Goal: Task Accomplishment & Management: Complete application form

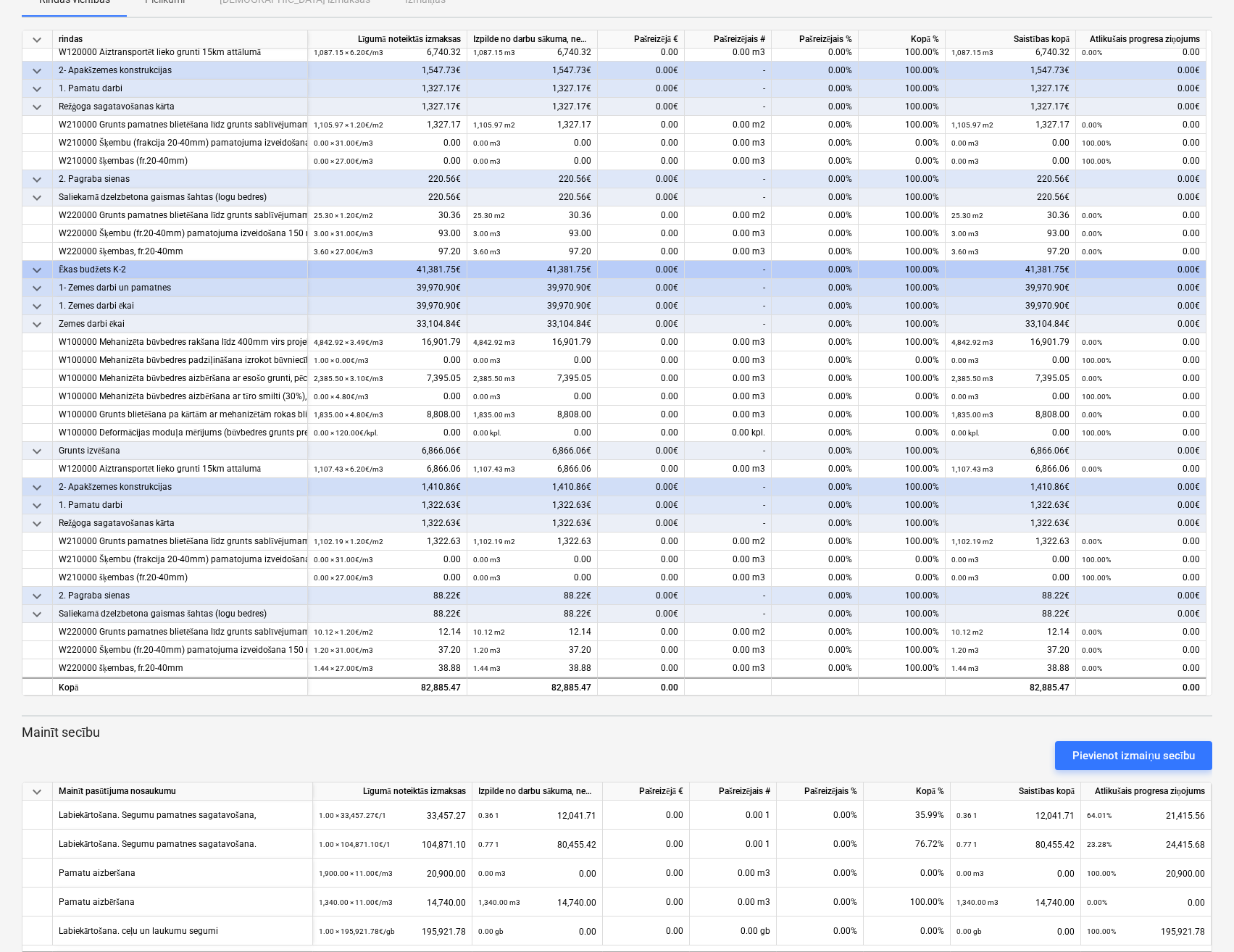
scroll to position [223, 0]
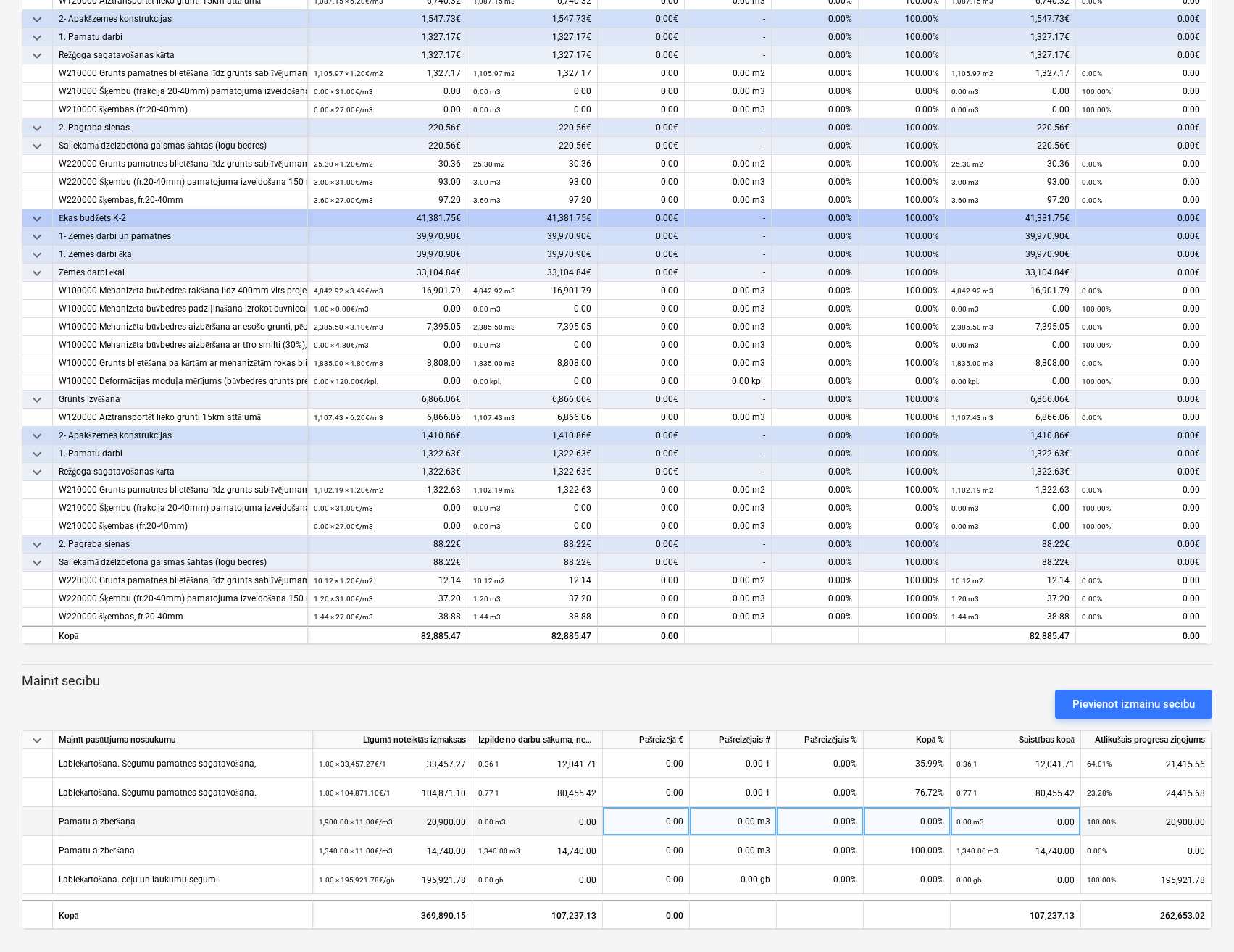
click at [666, 821] on div "0.00" at bounding box center [645, 821] width 74 height 29
type input "19918,54"
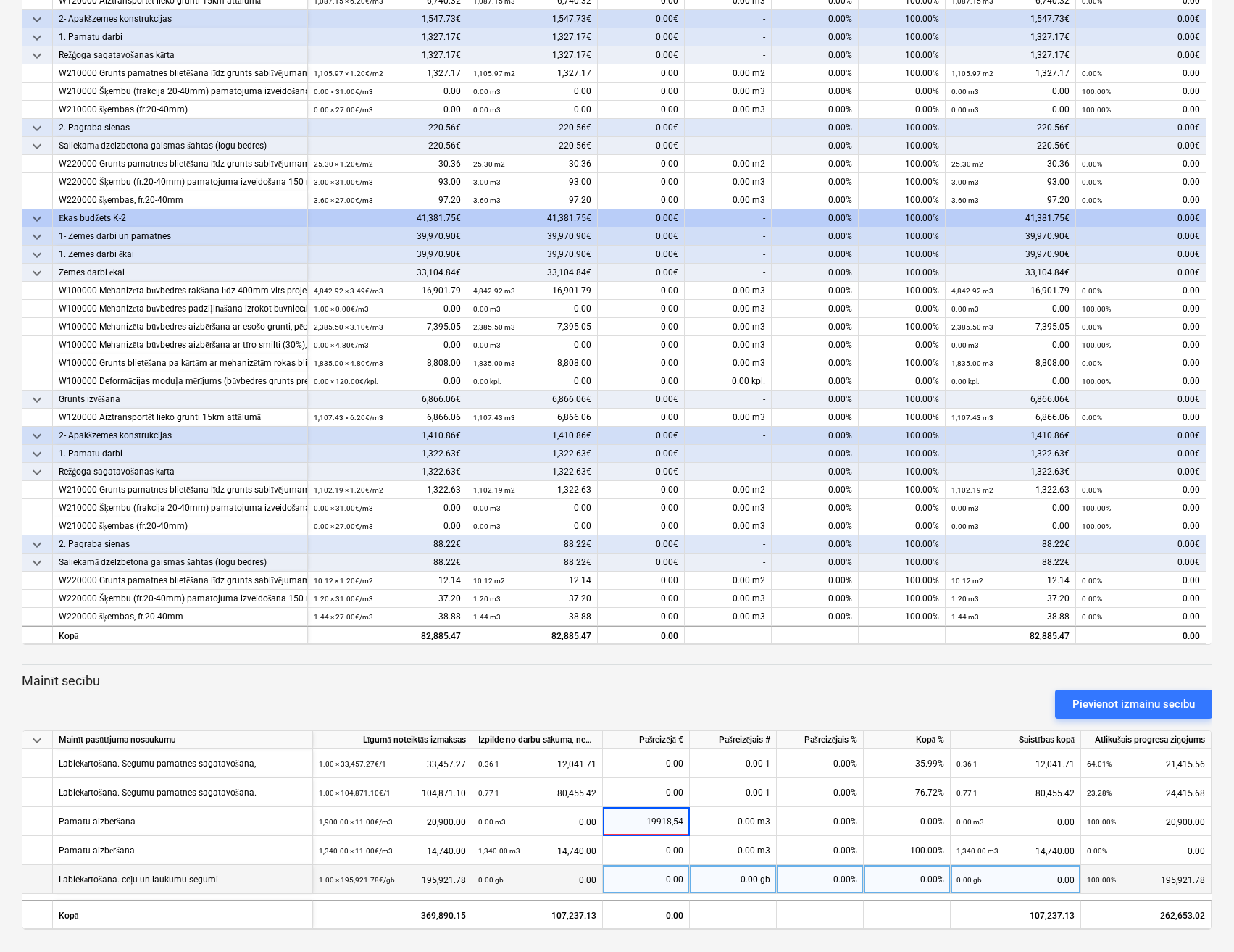
click at [660, 875] on div "0.00" at bounding box center [645, 879] width 74 height 29
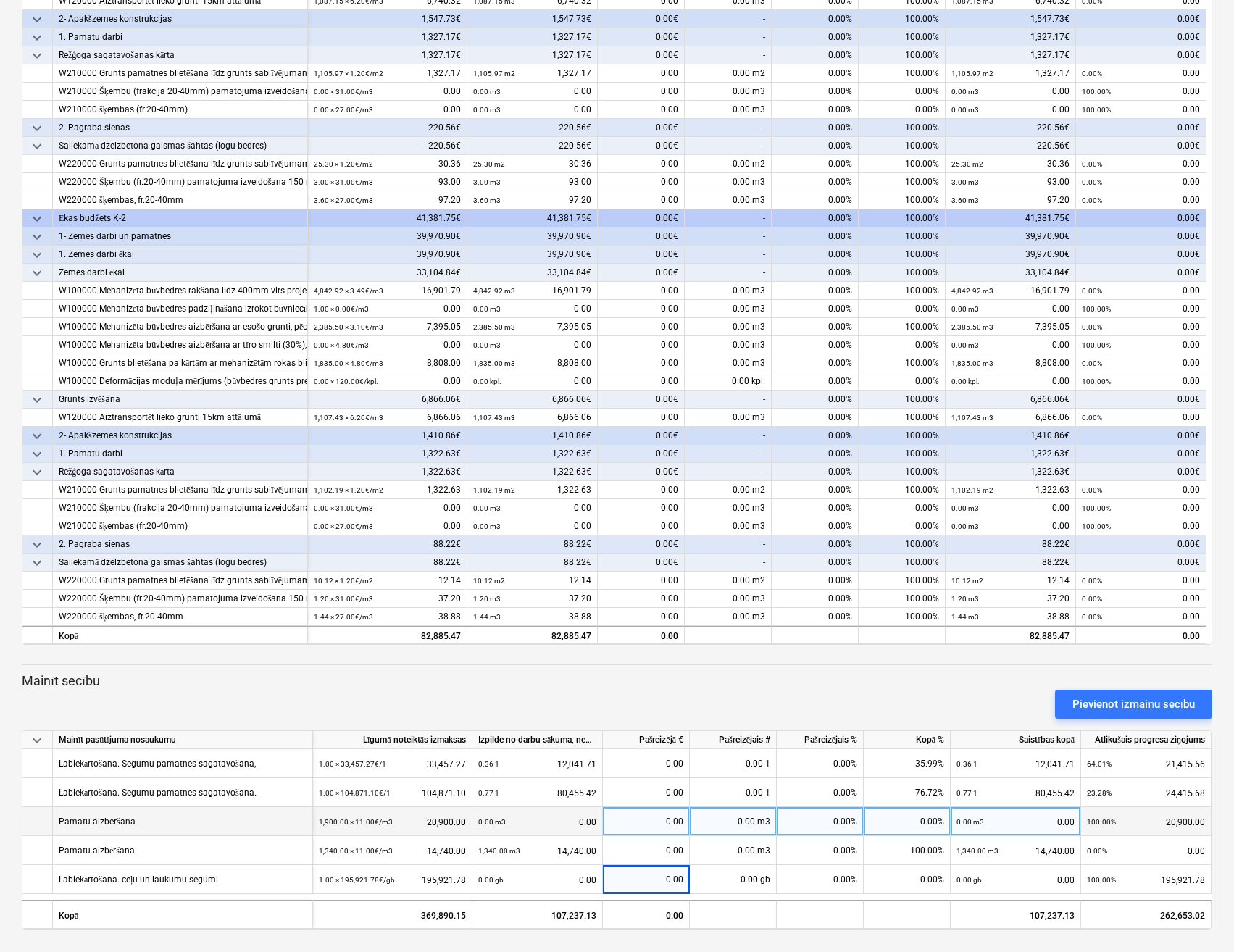
click at [649, 827] on div "0.00" at bounding box center [645, 821] width 74 height 29
type input "19918.54"
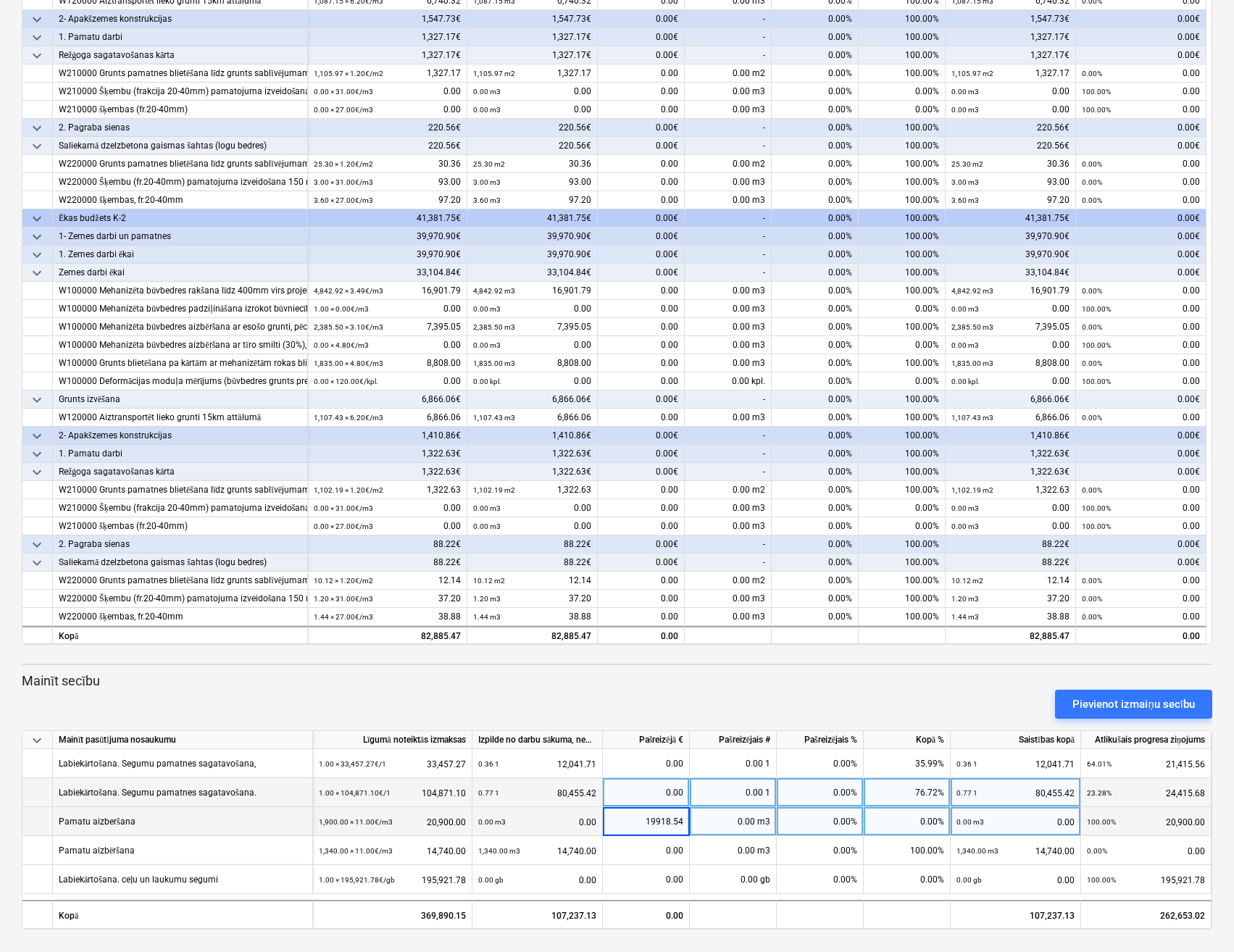
click at [650, 798] on div "0.00" at bounding box center [645, 792] width 74 height 29
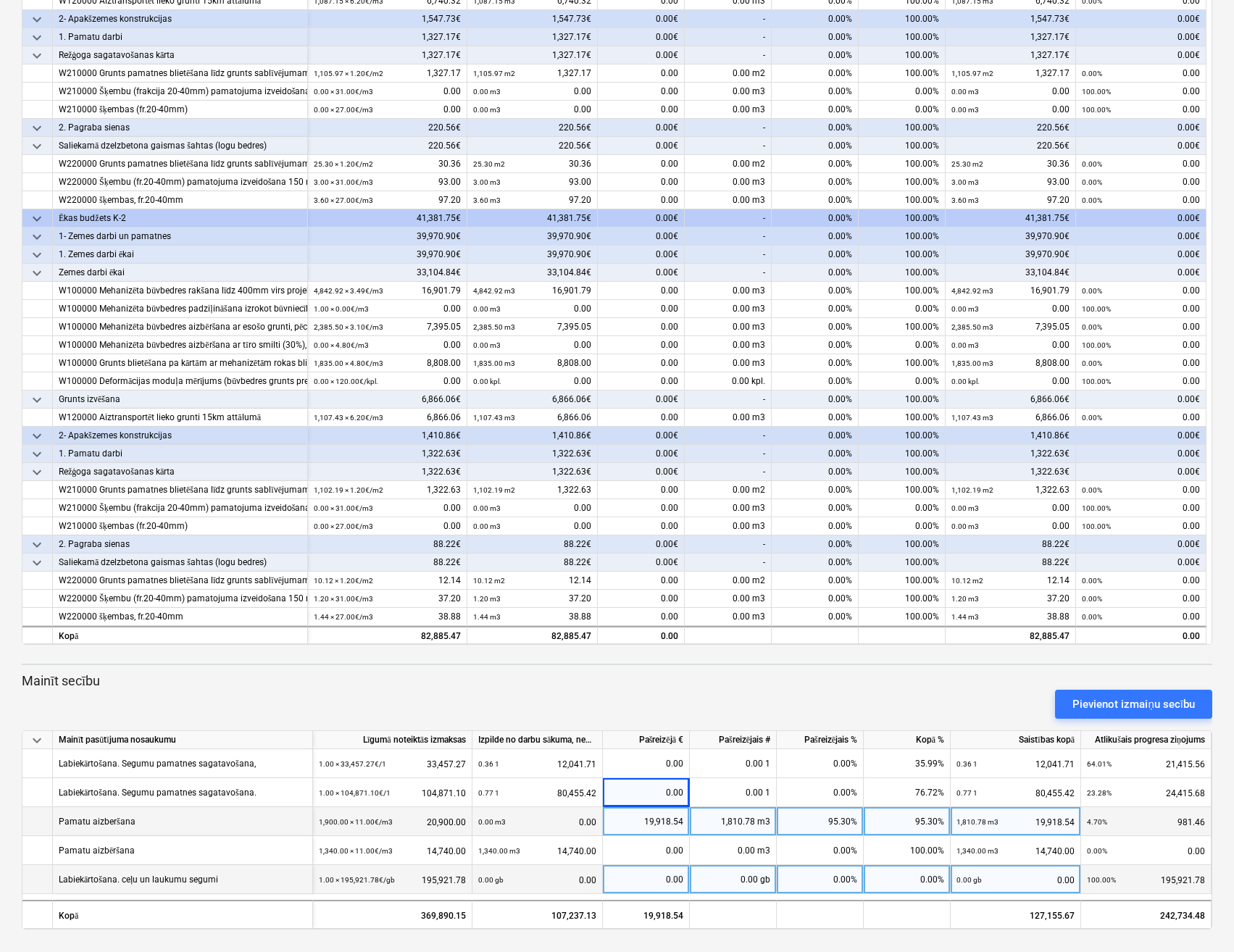
click at [639, 879] on div "0.00" at bounding box center [645, 879] width 74 height 29
type input "52695,31"
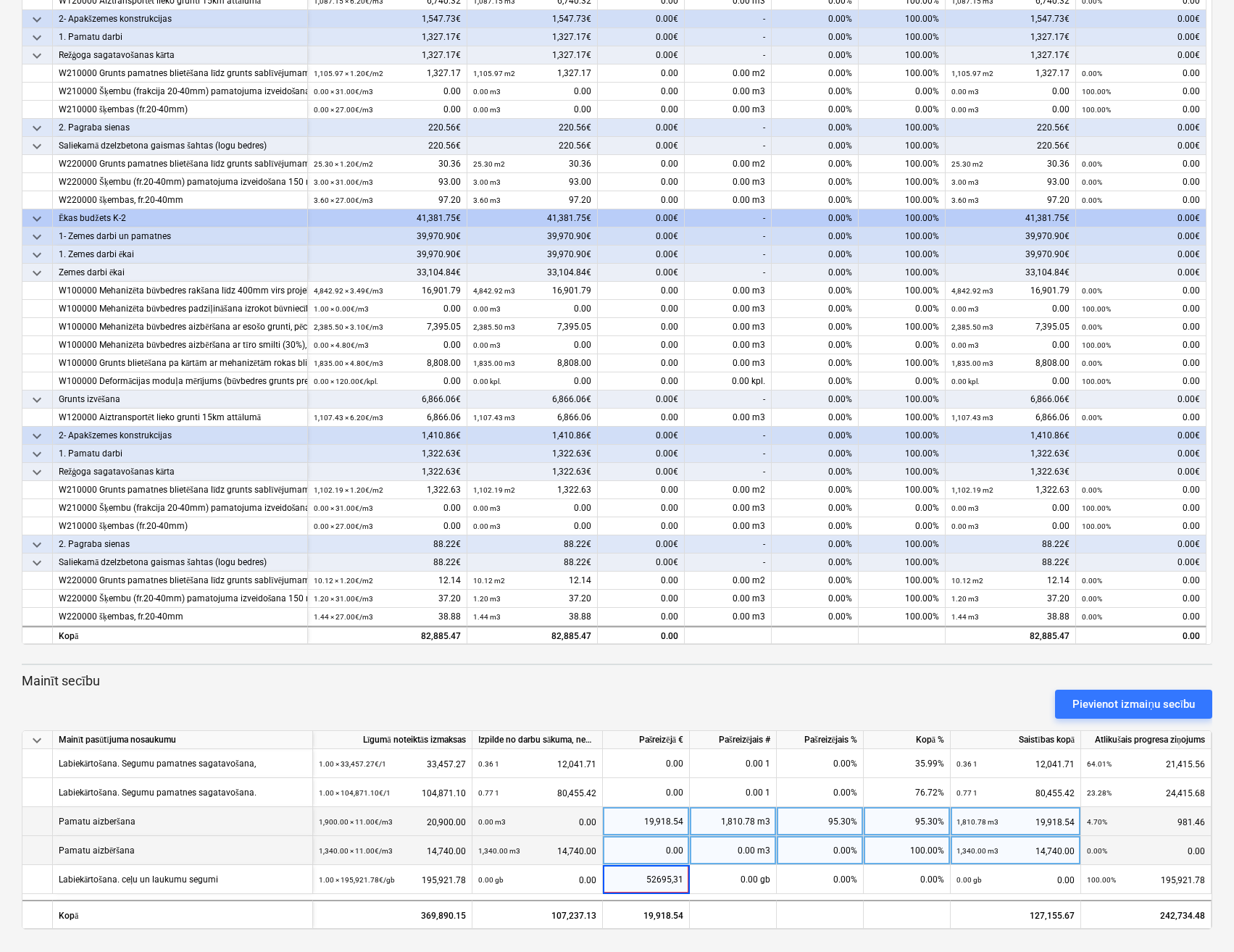
click at [666, 849] on div "0.00" at bounding box center [645, 850] width 74 height 29
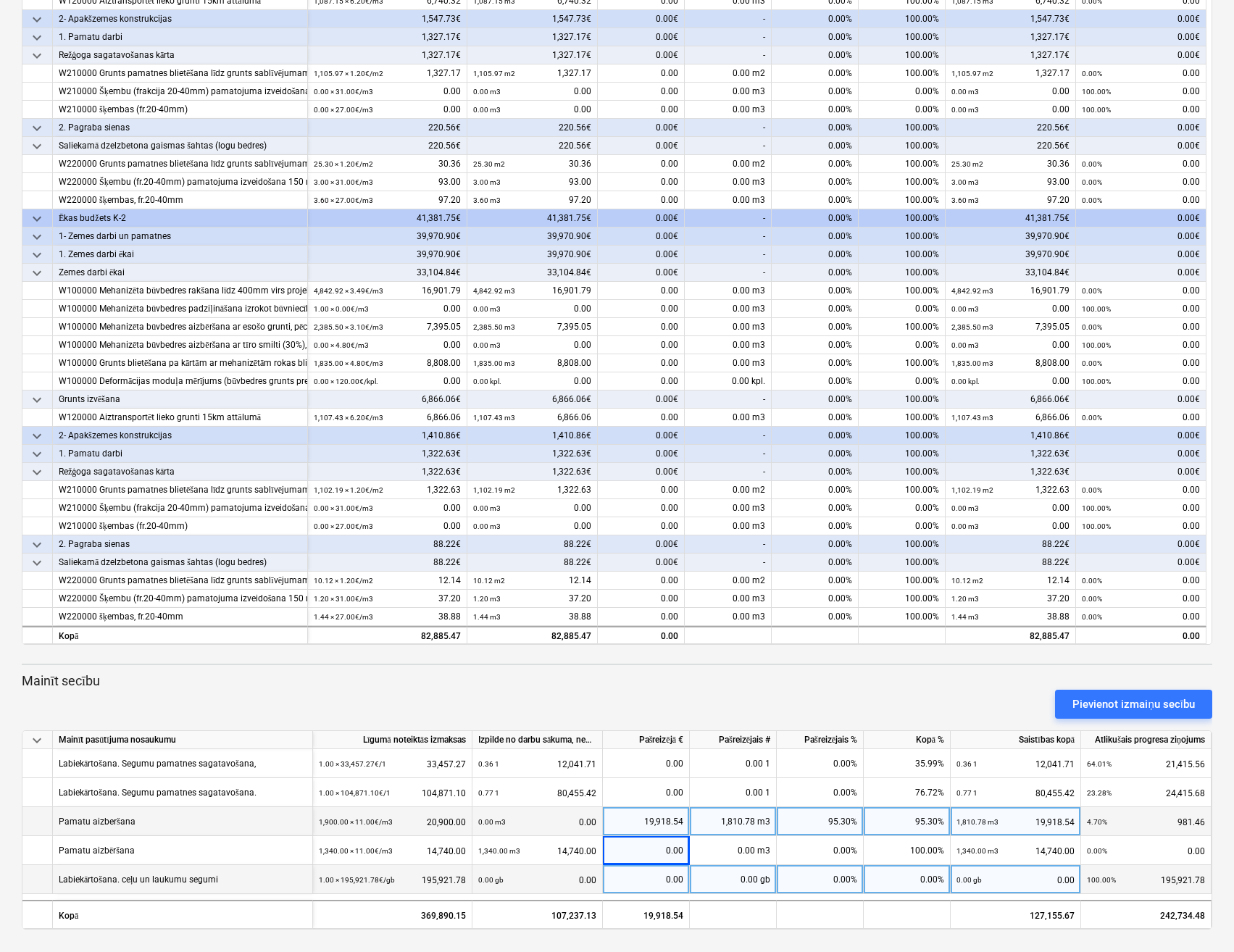
click at [649, 881] on div "0.00" at bounding box center [645, 879] width 74 height 29
type input "52695.31"
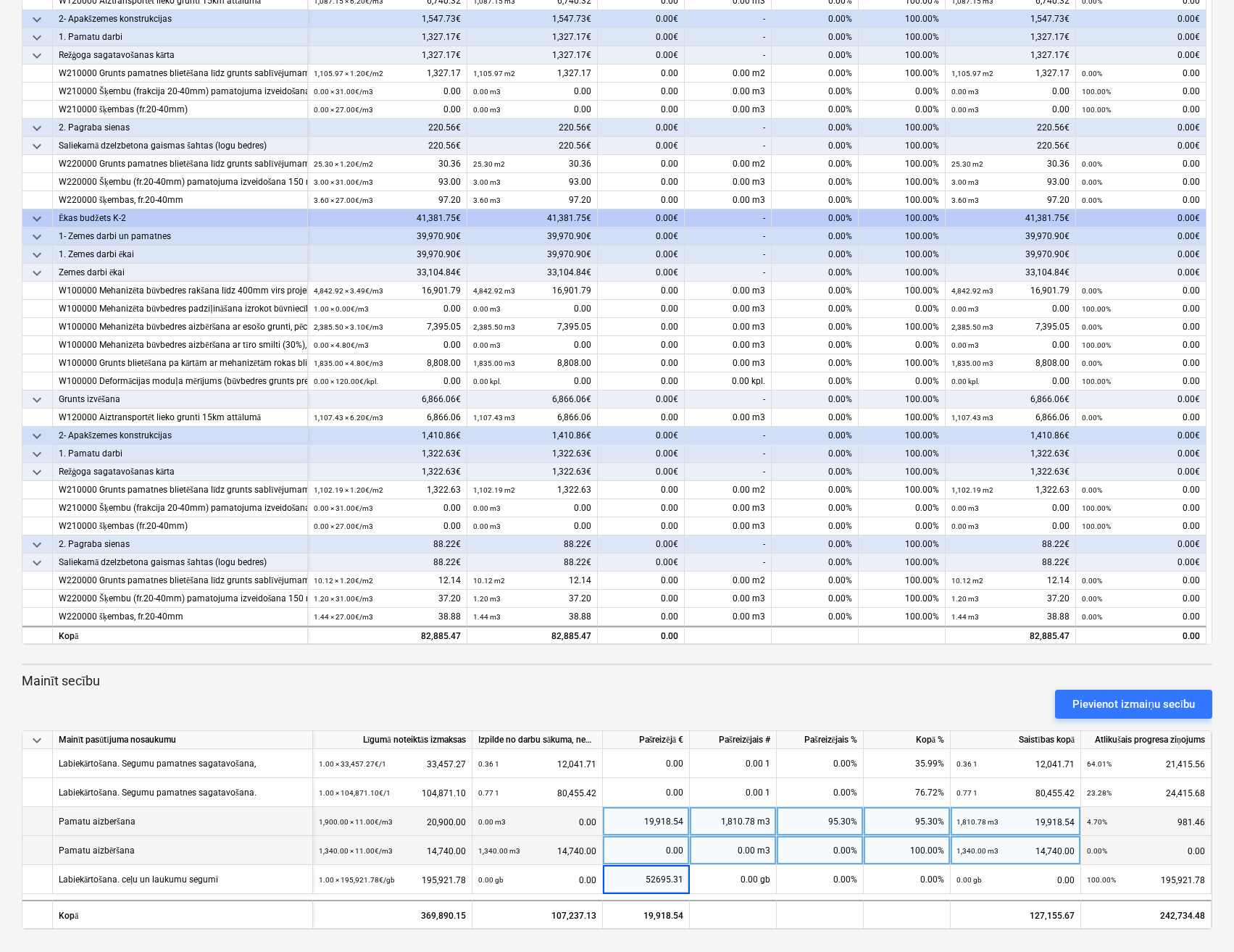
click at [633, 852] on div "0.00" at bounding box center [645, 850] width 74 height 29
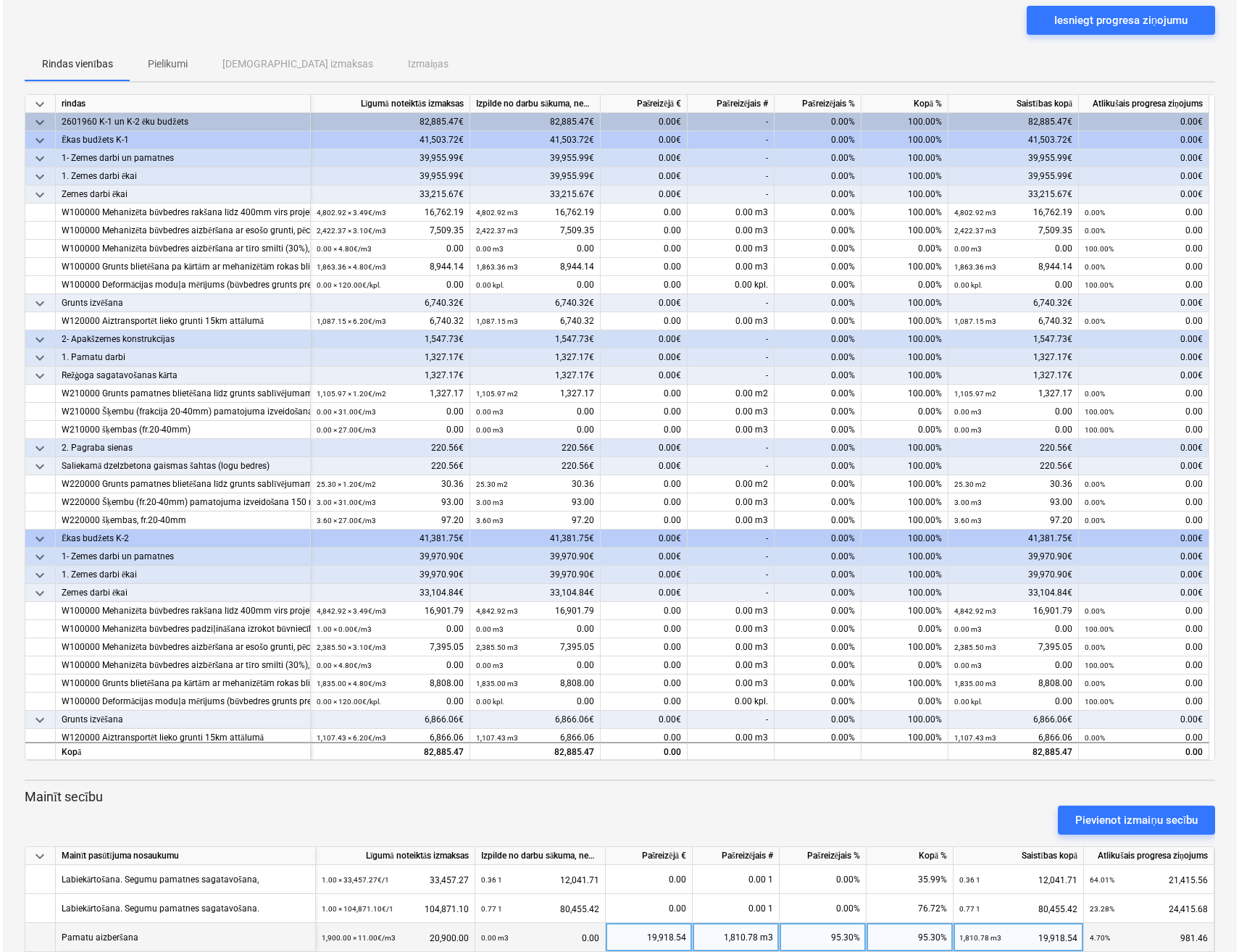
scroll to position [0, 0]
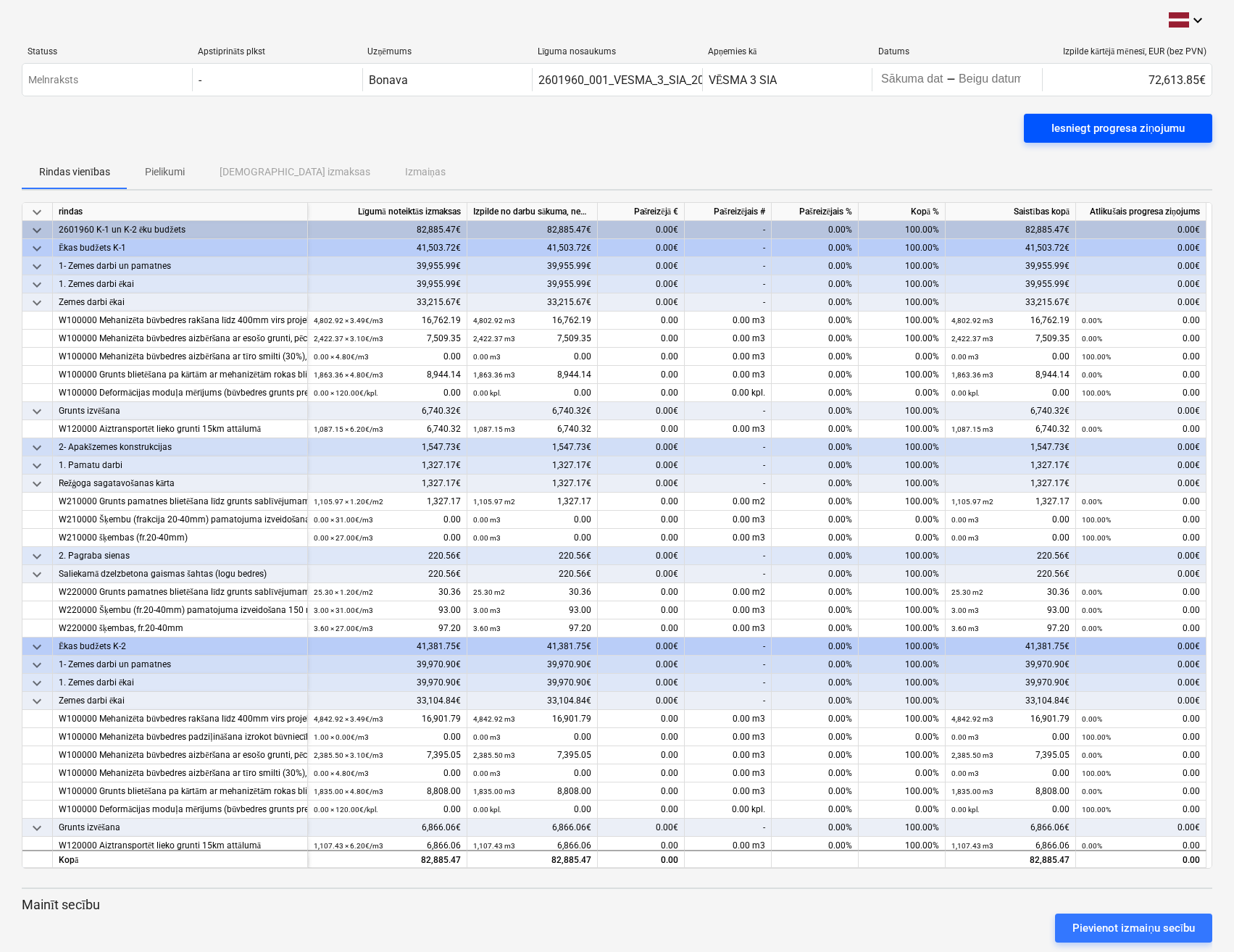
click at [1076, 131] on div "Iesniegt progresa ziņojumu" at bounding box center [1118, 128] width 133 height 19
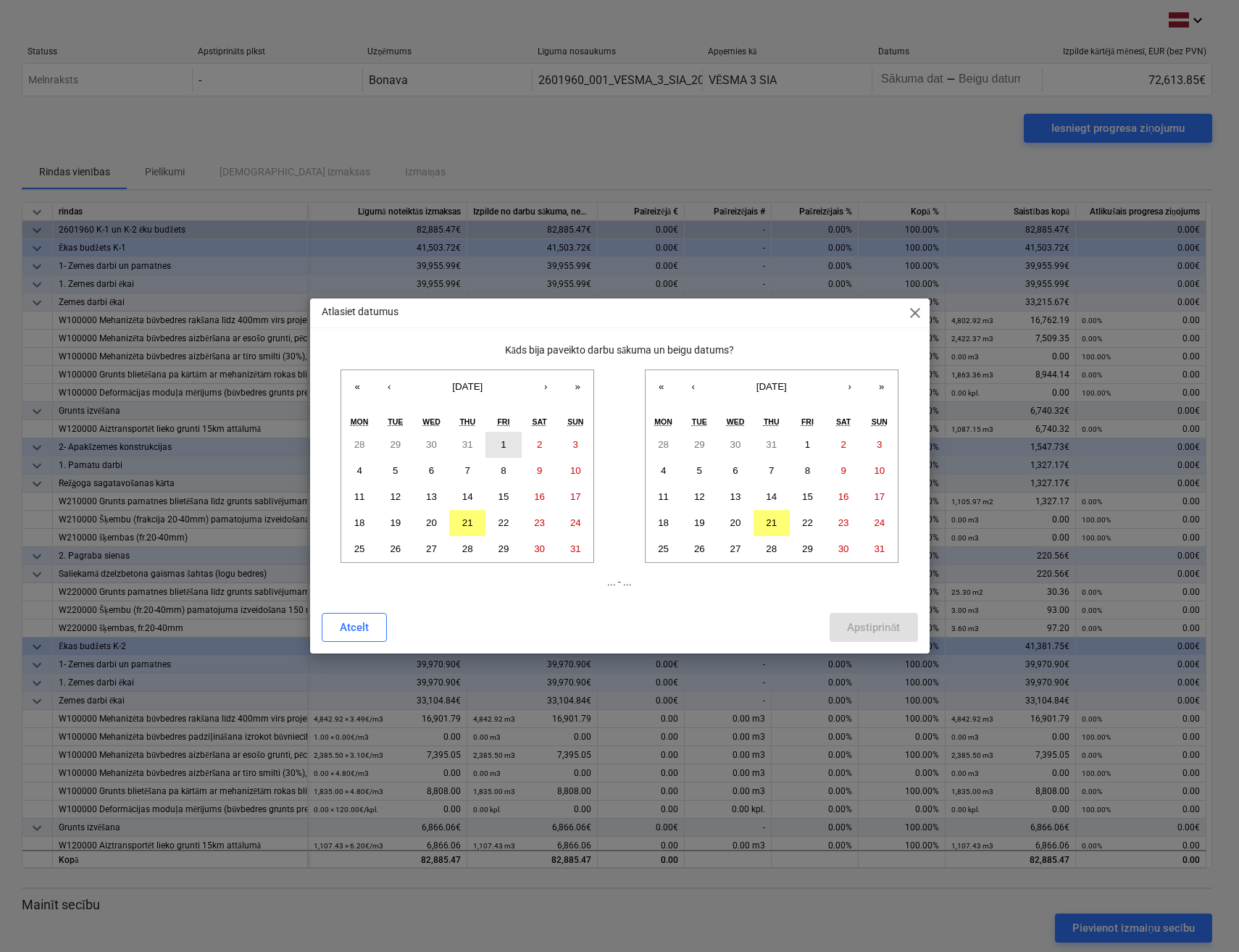
click at [499, 444] on button "1" at bounding box center [503, 445] width 36 height 26
click at [773, 524] on abbr "21" at bounding box center [770, 522] width 11 height 11
click at [867, 626] on div "Apstiprināt" at bounding box center [873, 626] width 53 height 19
